Goal: Communication & Community: Share content

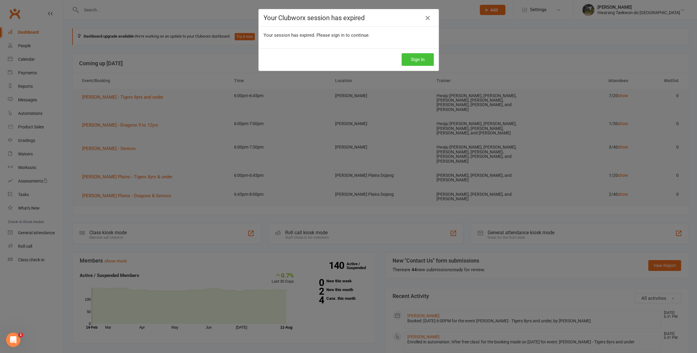
click at [419, 64] on button "Sign In" at bounding box center [418, 59] width 32 height 13
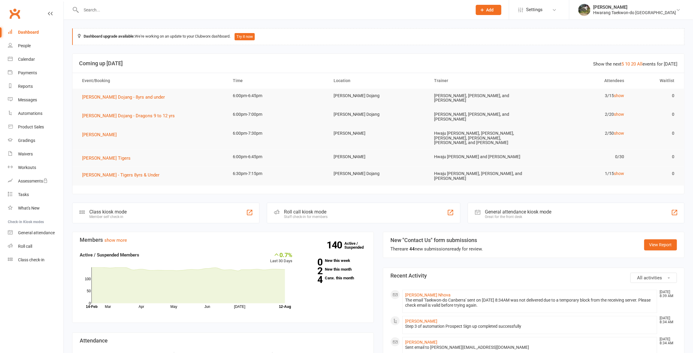
click at [109, 10] on input "text" at bounding box center [273, 10] width 389 height 8
paste input "Manny"
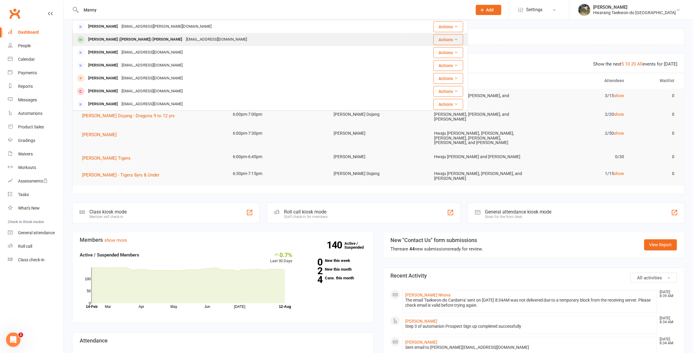
type input "Manny"
click at [184, 37] on div "[EMAIL_ADDRESS][DOMAIN_NAME]" at bounding box center [216, 39] width 65 height 9
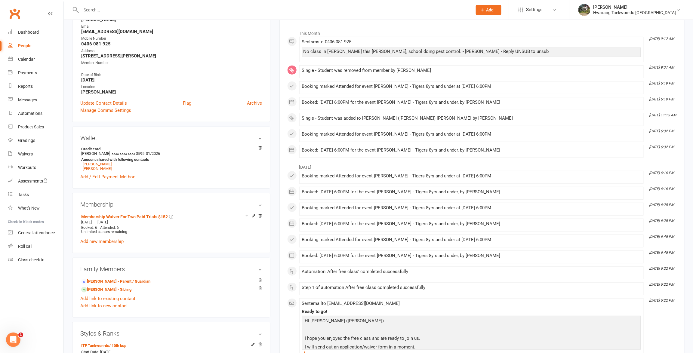
scroll to position [96, 0]
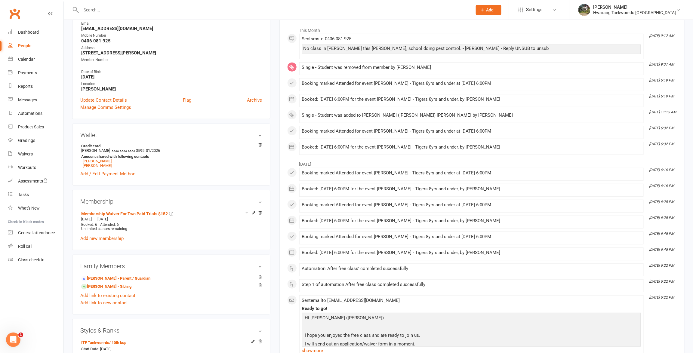
click at [125, 12] on input "text" at bounding box center [273, 10] width 389 height 8
paste input "[PERSON_NAME]"
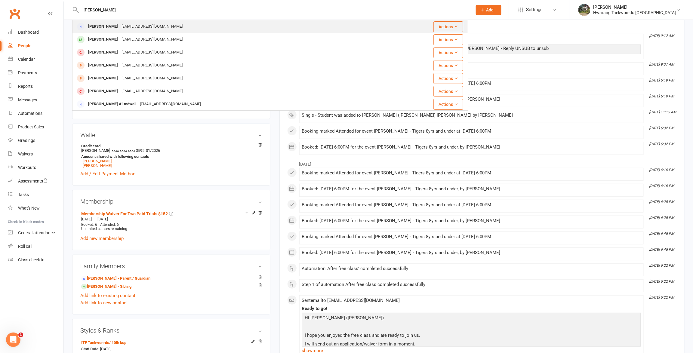
type input "[PERSON_NAME]"
click at [113, 29] on div "[PERSON_NAME]" at bounding box center [102, 26] width 33 height 9
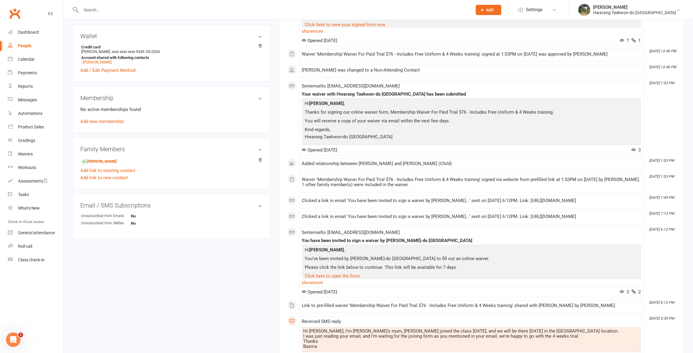
scroll to position [168, 0]
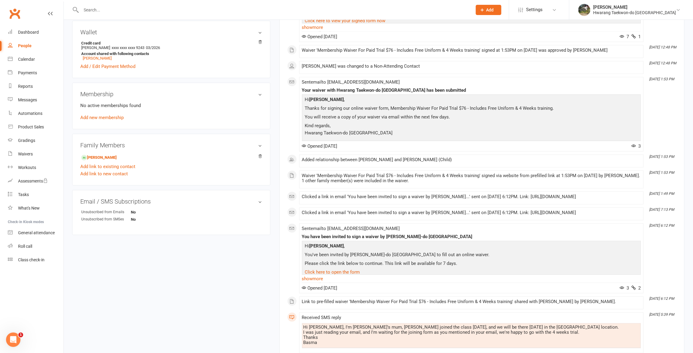
click at [123, 11] on input "text" at bounding box center [273, 10] width 389 height 8
paste input "[PERSON_NAME]"
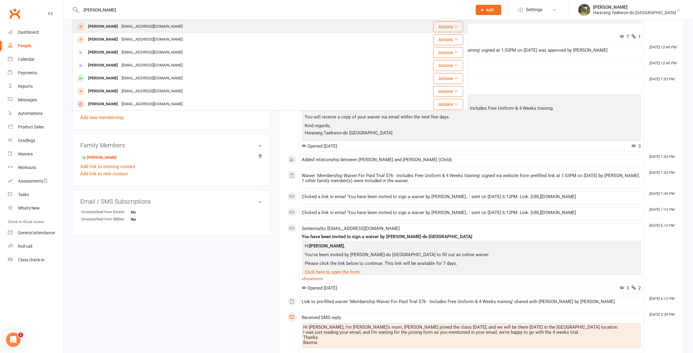
type input "[PERSON_NAME]"
click at [113, 26] on div "[PERSON_NAME]" at bounding box center [102, 26] width 33 height 9
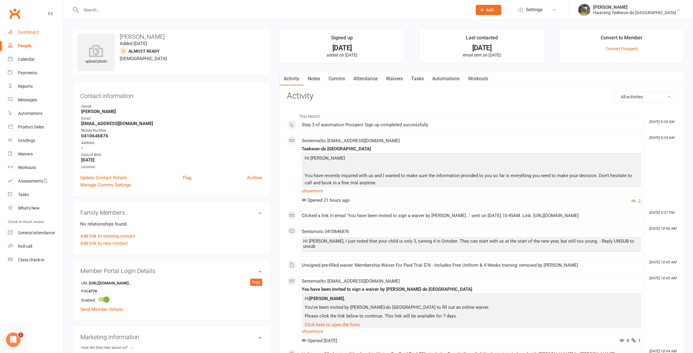
click at [393, 78] on link "Waivers" at bounding box center [394, 79] width 25 height 14
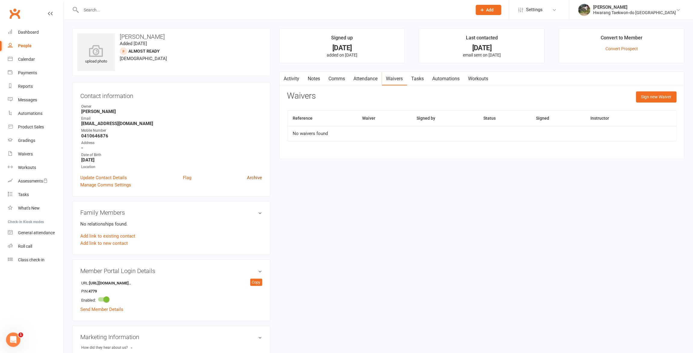
click at [258, 177] on link "Archive" at bounding box center [254, 177] width 15 height 7
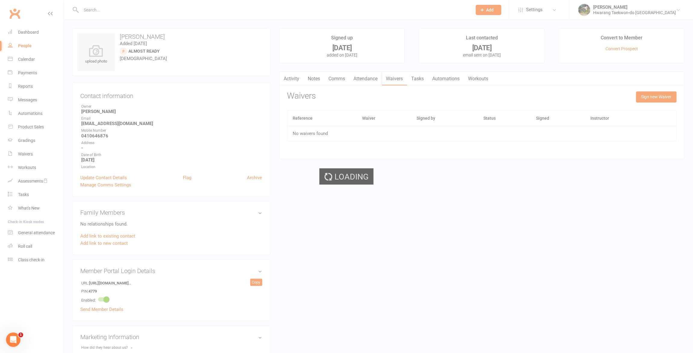
click at [368, 18] on div "Loading" at bounding box center [346, 176] width 693 height 353
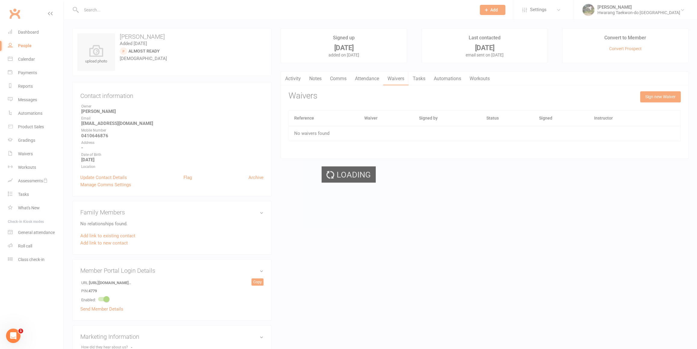
select select "100"
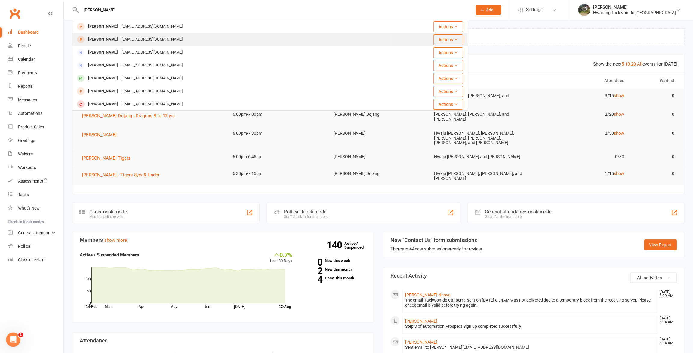
type input "[PERSON_NAME]"
click at [120, 38] on div "[PERSON_NAME]" at bounding box center [102, 39] width 33 height 9
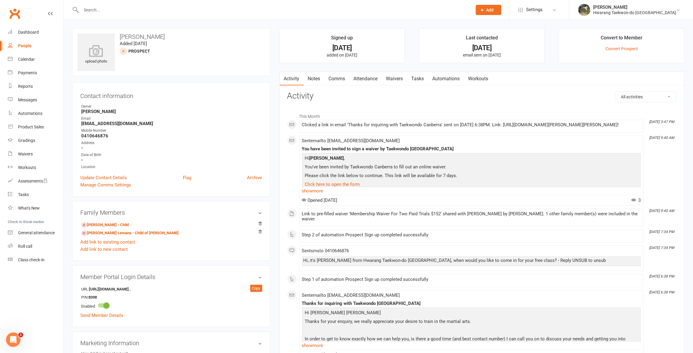
click at [386, 77] on link "Waivers" at bounding box center [394, 79] width 25 height 14
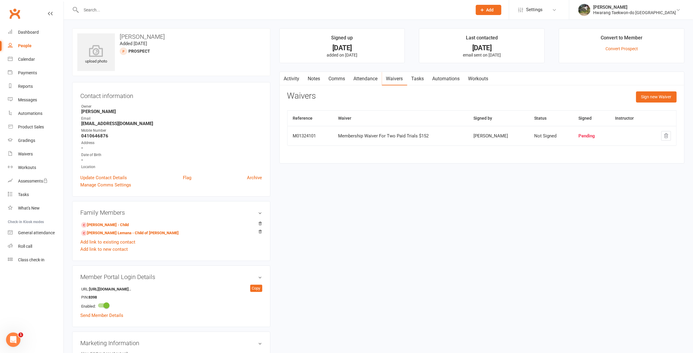
click at [342, 77] on link "Comms" at bounding box center [337, 79] width 25 height 14
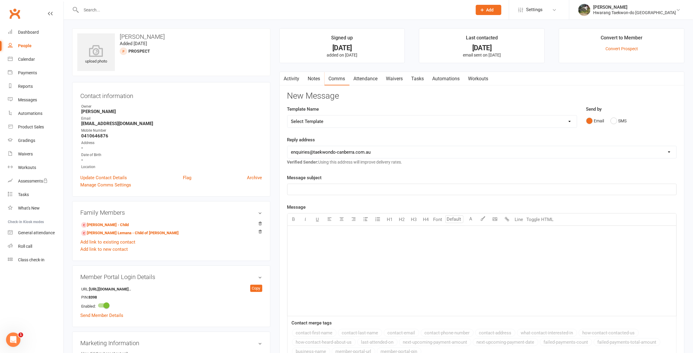
click at [552, 122] on select "Select Template [Email] After Covid follow up for new students [Email] Black Be…" at bounding box center [432, 121] width 289 height 12
select select "31"
click at [288, 115] on select "Select Template [Email] After Covid follow up for new students [Email] Black Be…" at bounding box center [432, 121] width 289 height 12
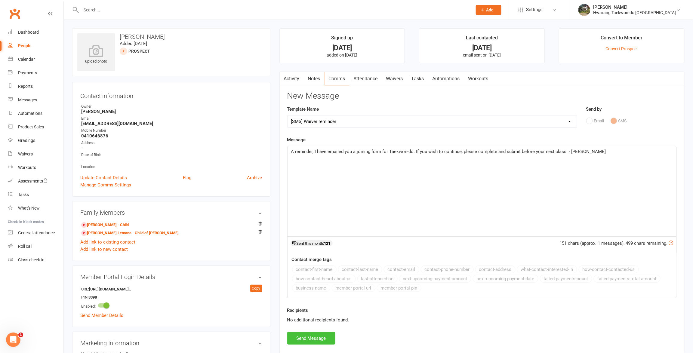
click at [305, 336] on button "Send Message" at bounding box center [311, 338] width 48 height 13
select select
